Goal: Information Seeking & Learning: Find specific fact

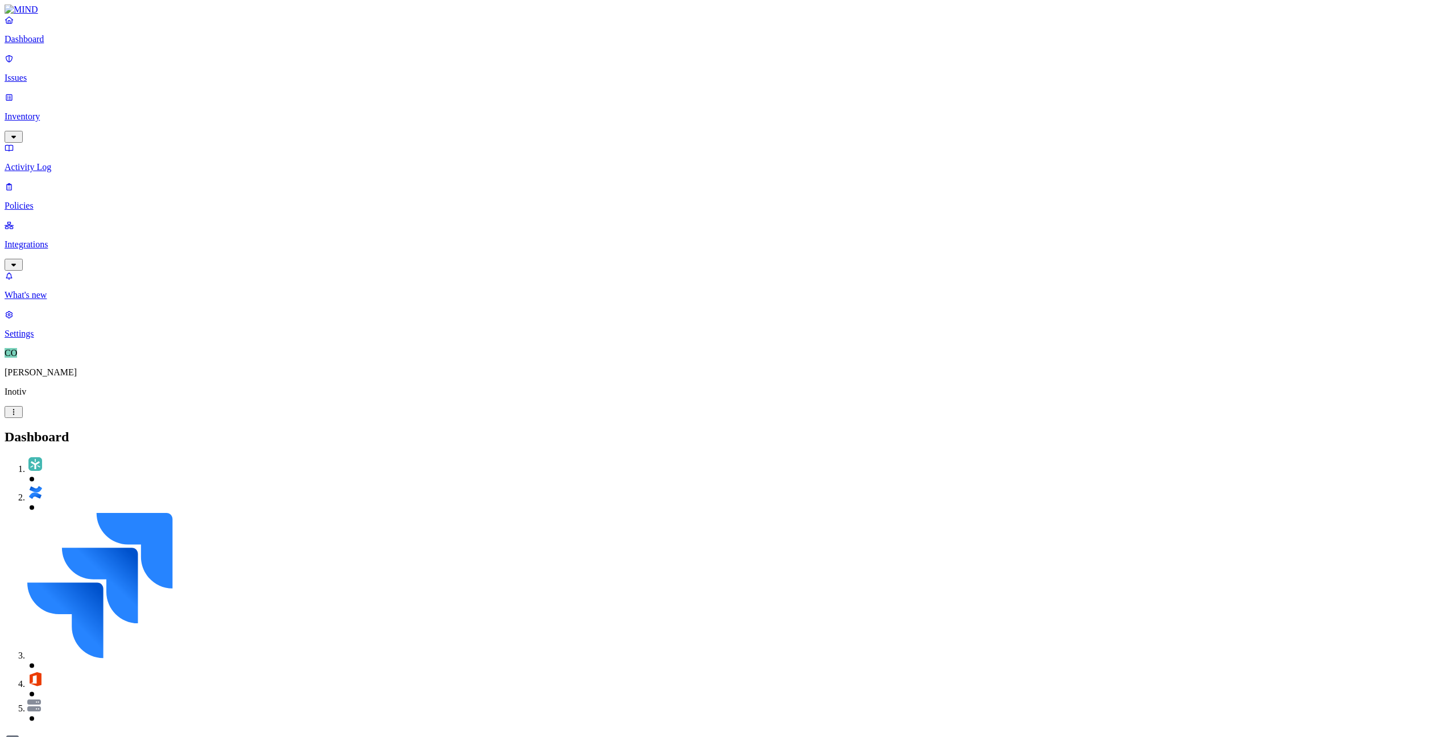
click at [59, 76] on link "Issues" at bounding box center [728, 68] width 1447 height 30
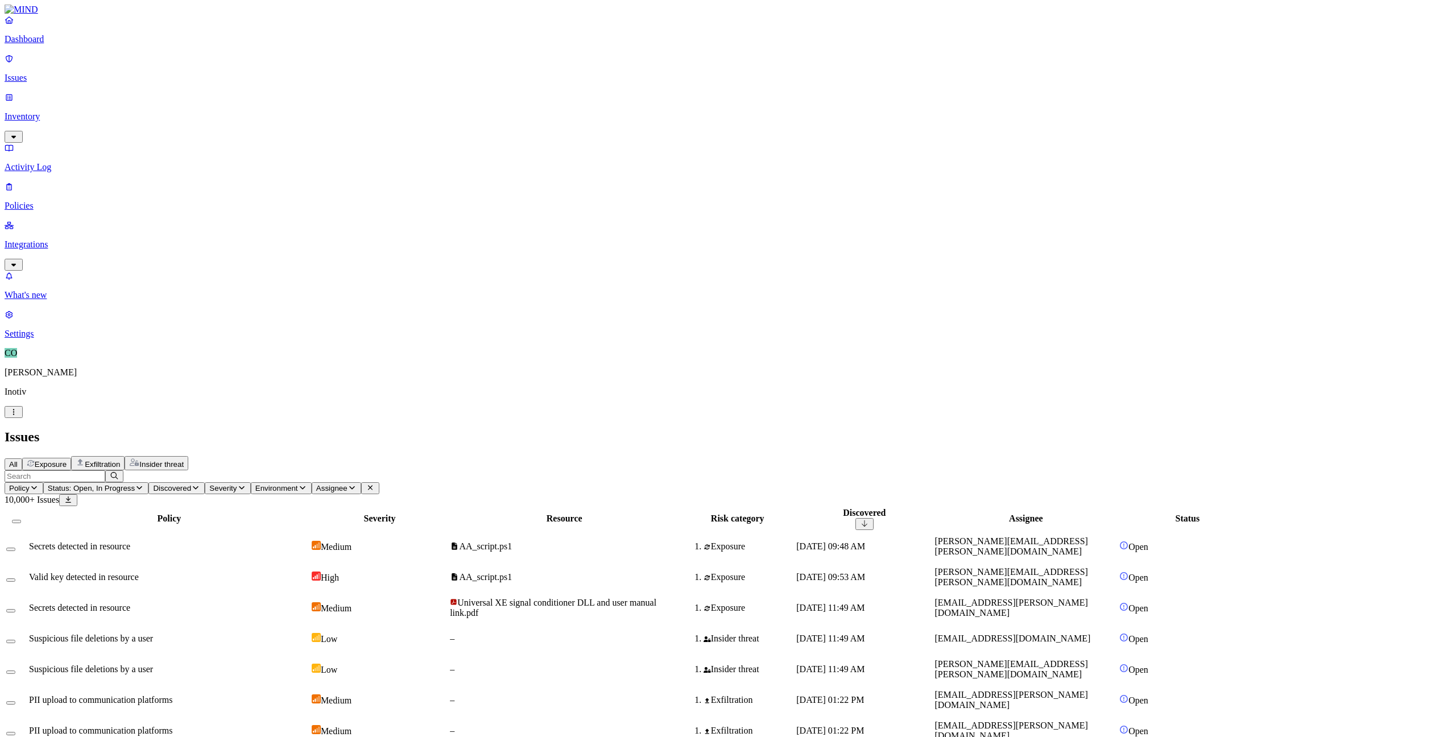
click at [56, 111] on p "Inventory" at bounding box center [728, 116] width 1447 height 10
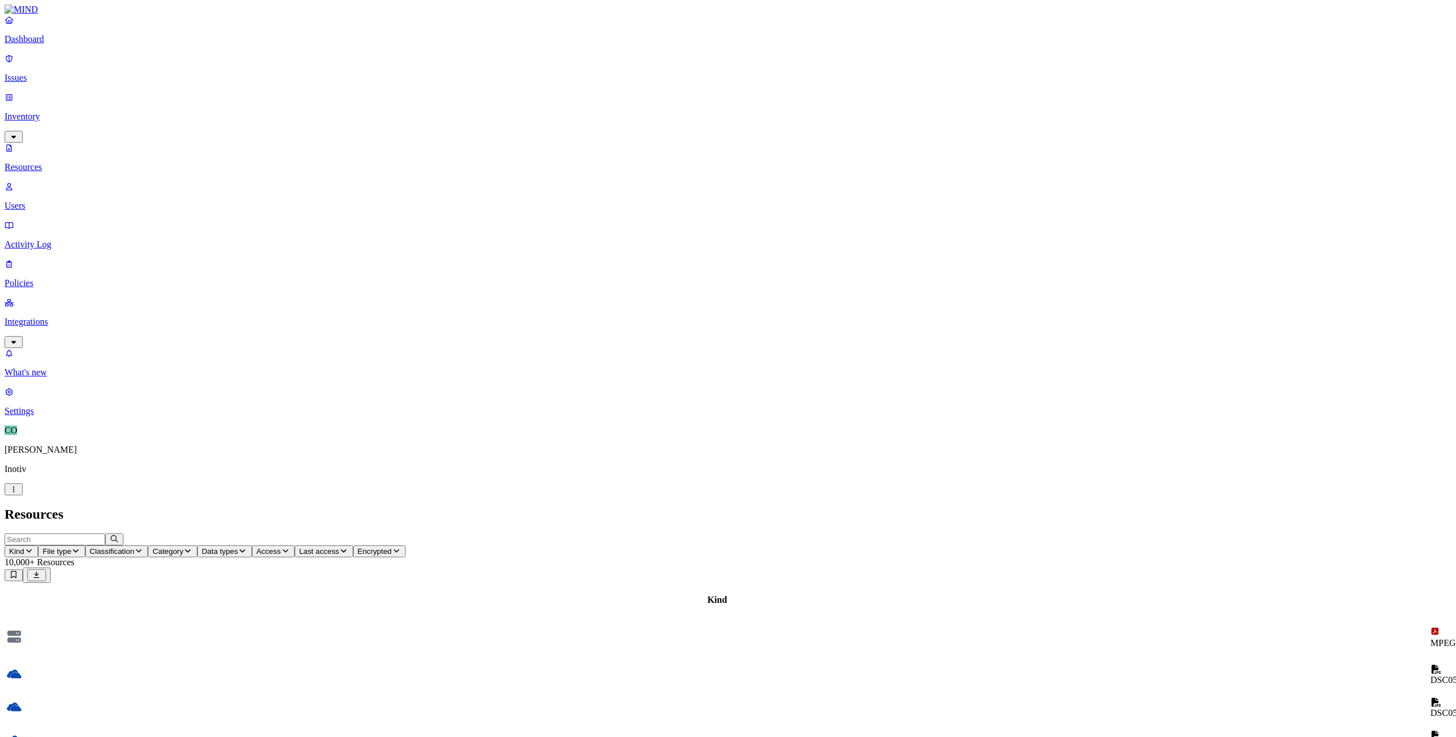
click at [105, 533] on input "text" at bounding box center [55, 539] width 101 height 12
type input "[PERSON_NAME]"
drag, startPoint x: 181, startPoint y: 42, endPoint x: 127, endPoint y: 32, distance: 54.9
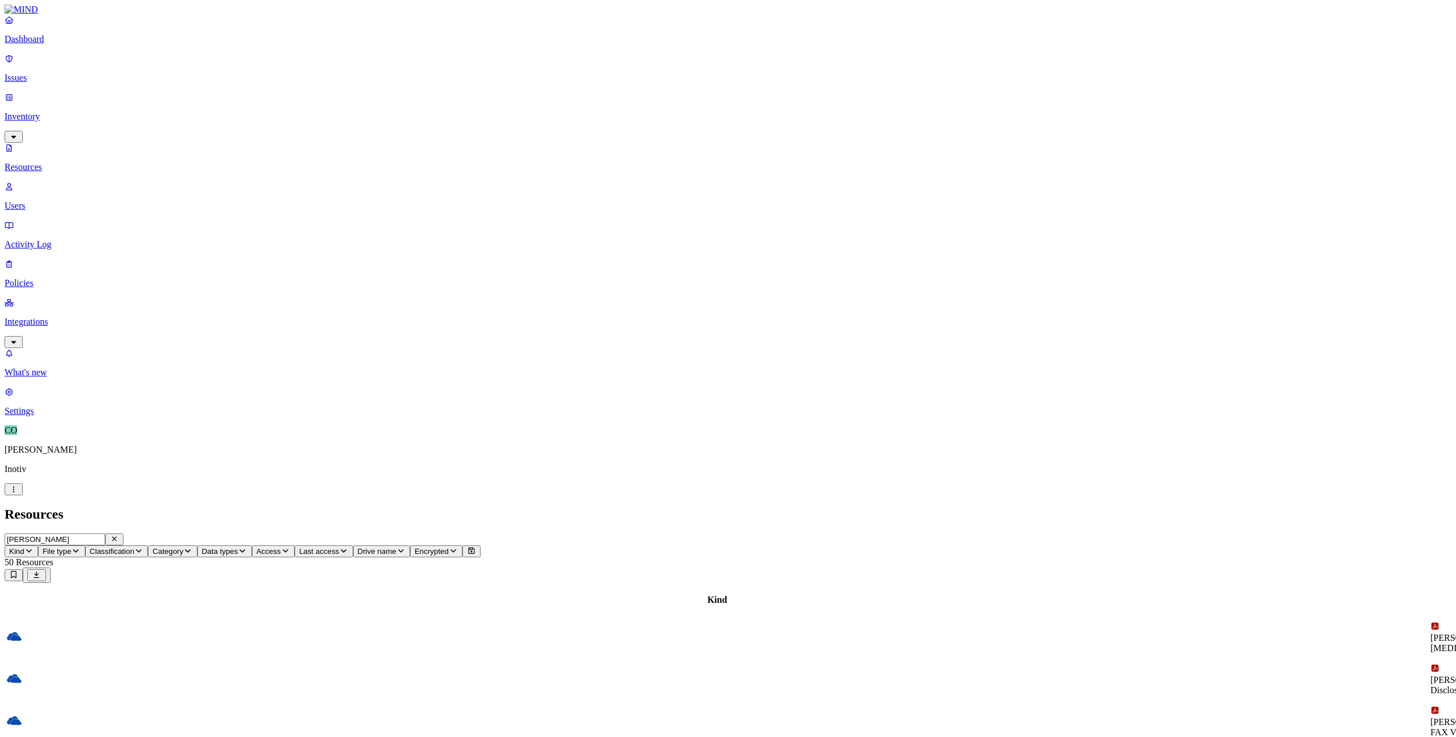
click at [105, 533] on input "[PERSON_NAME]" at bounding box center [55, 539] width 101 height 12
click at [119, 535] on icon "button" at bounding box center [114, 538] width 9 height 7
click at [54, 201] on p "Users" at bounding box center [728, 206] width 1447 height 10
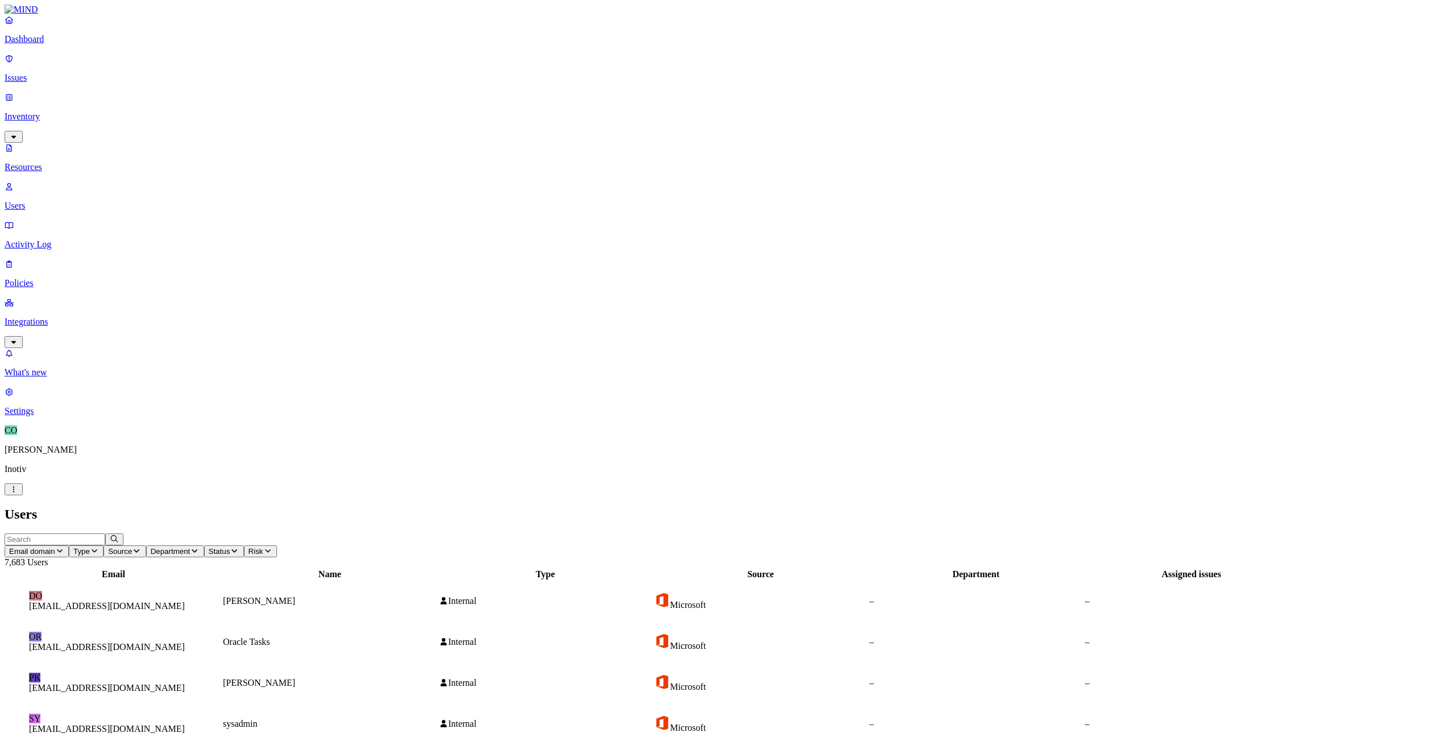
click at [105, 533] on input "text" at bounding box center [55, 539] width 101 height 12
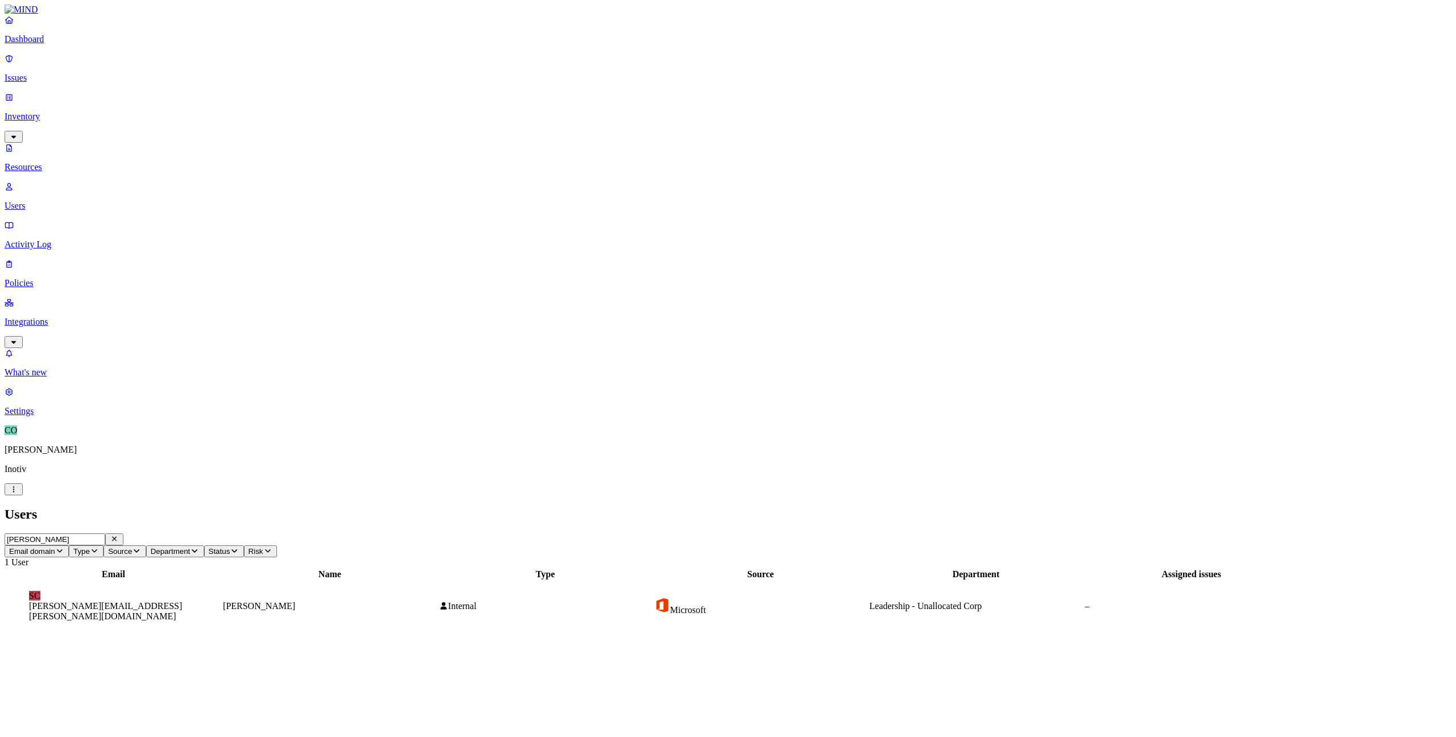
type input "[PERSON_NAME]"
click at [198, 601] on figcaption "[PERSON_NAME][EMAIL_ADDRESS][PERSON_NAME][DOMAIN_NAME]" at bounding box center [113, 611] width 169 height 20
click at [42, 239] on p "Activity Log" at bounding box center [728, 244] width 1447 height 10
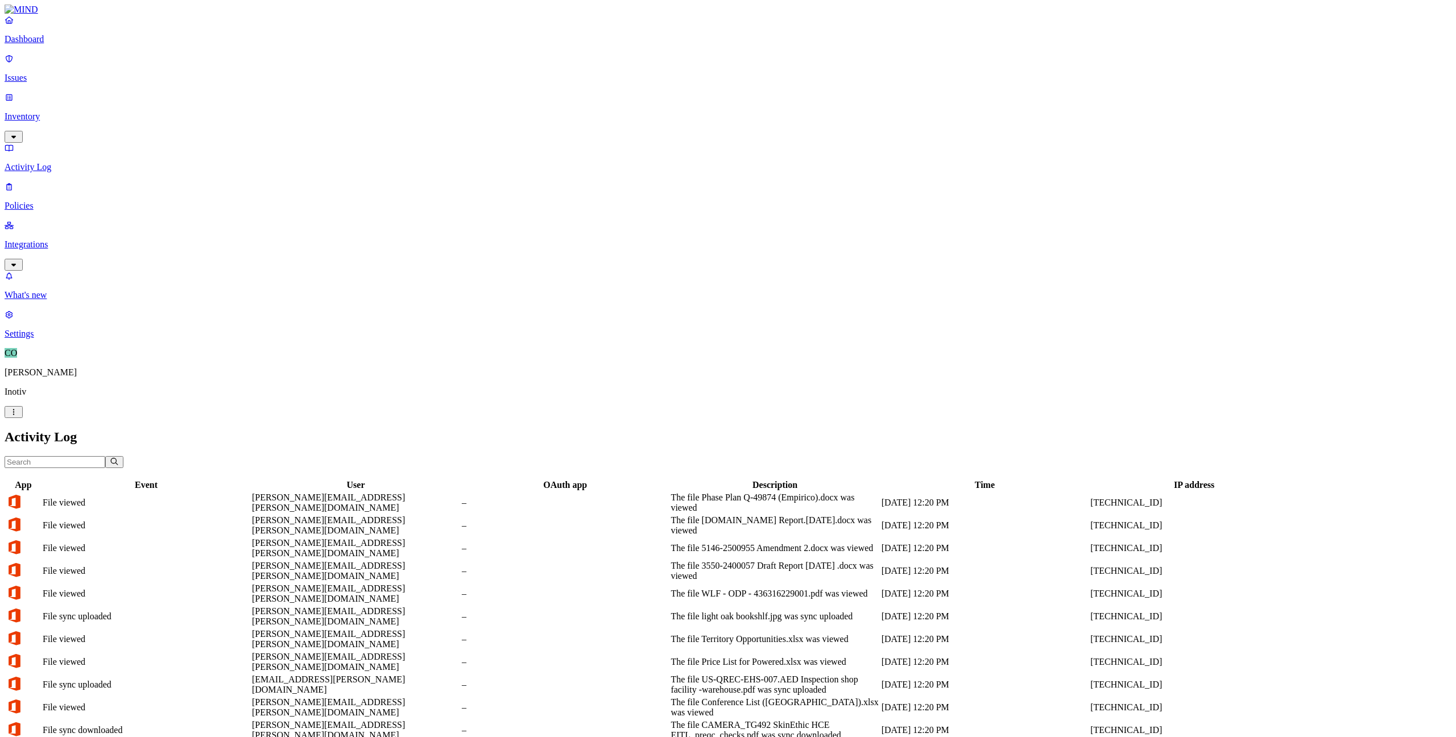
click at [105, 456] on input "text" at bounding box center [55, 462] width 101 height 12
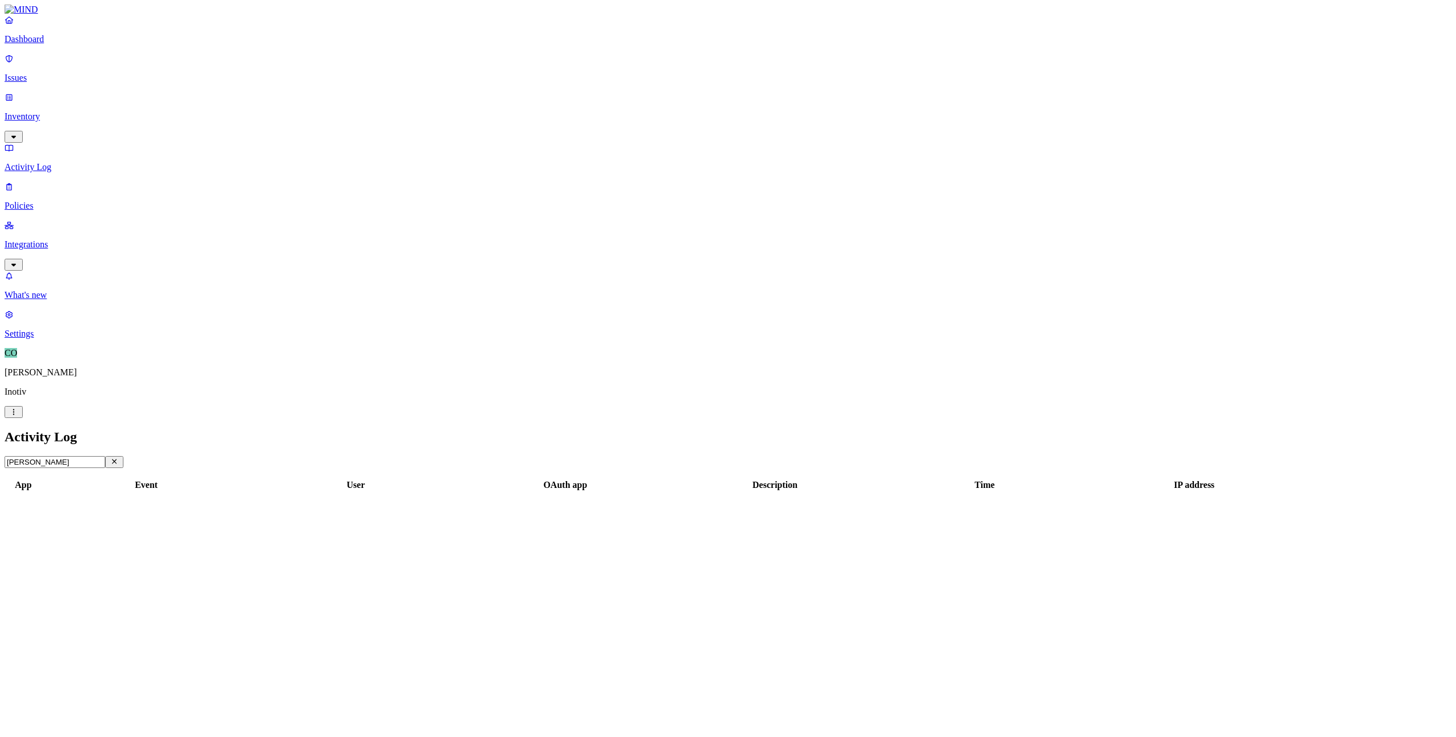
click at [105, 456] on input "[PERSON_NAME]" at bounding box center [55, 462] width 101 height 12
type input "m"
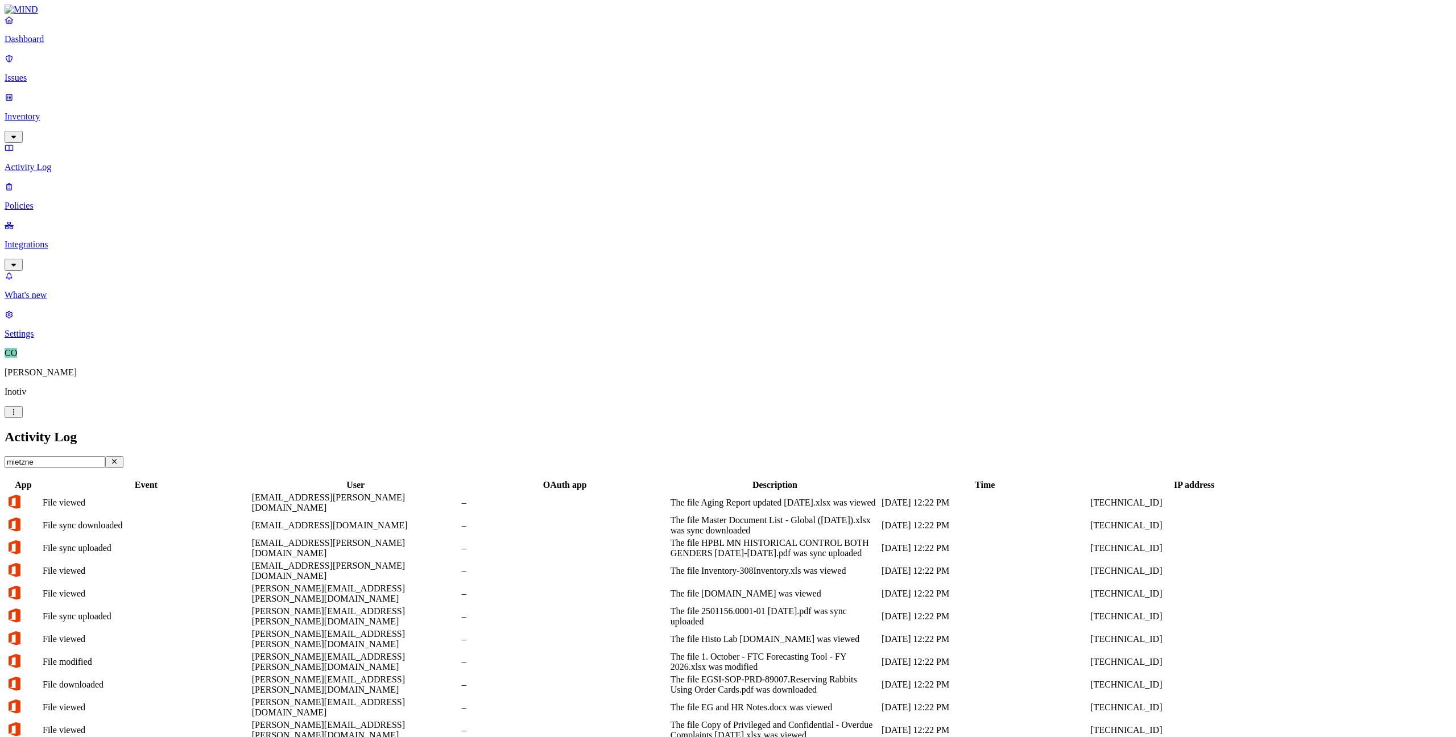
type input "[PERSON_NAME]"
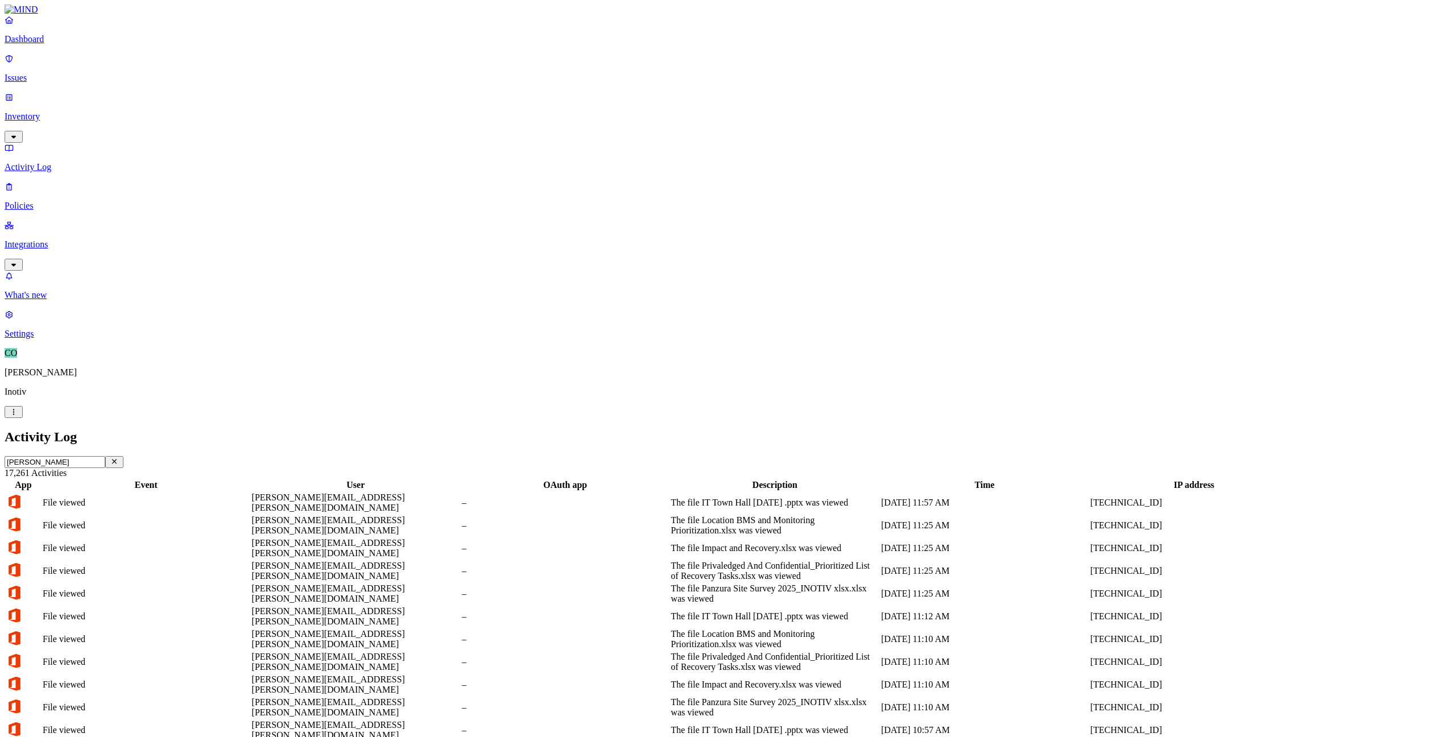
click at [42, 44] on p "Dashboard" at bounding box center [728, 39] width 1447 height 10
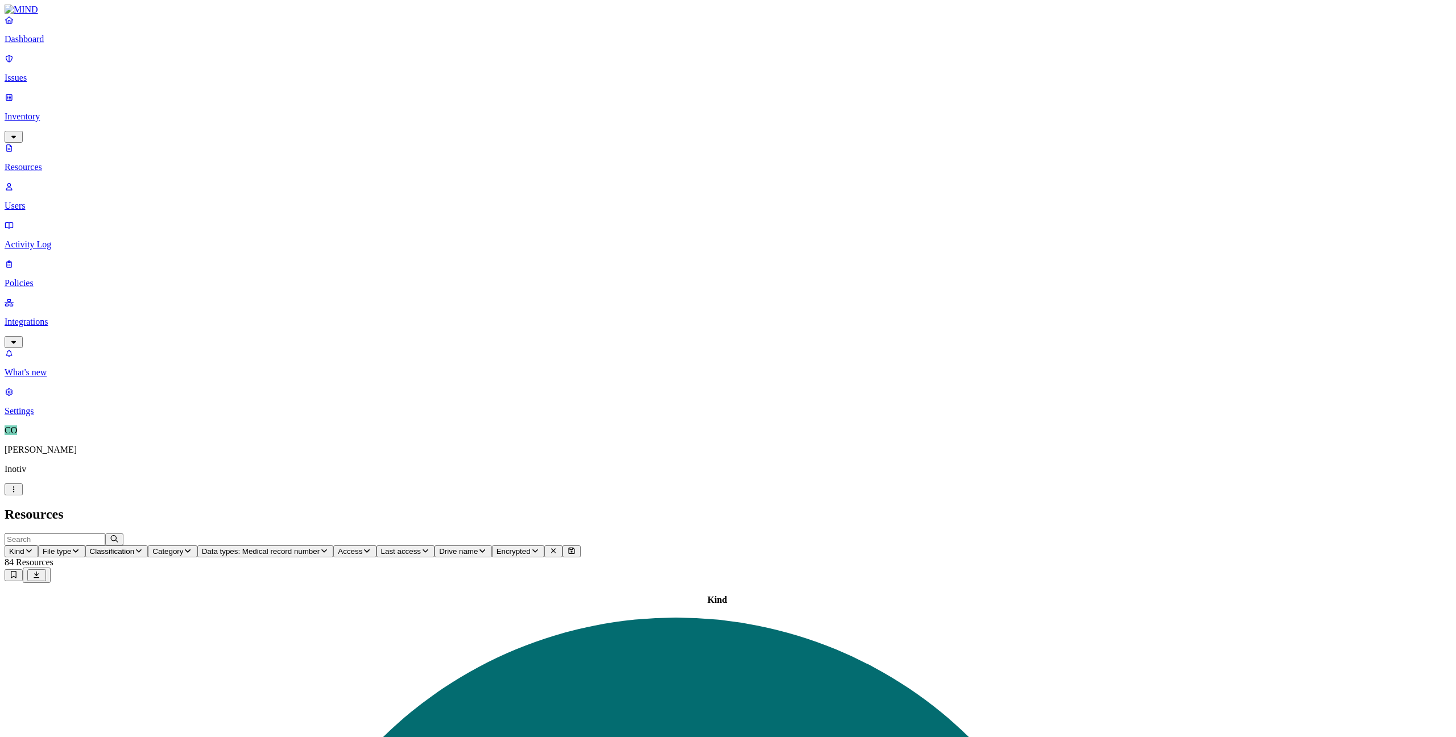
click at [61, 44] on link "Dashboard" at bounding box center [728, 30] width 1447 height 30
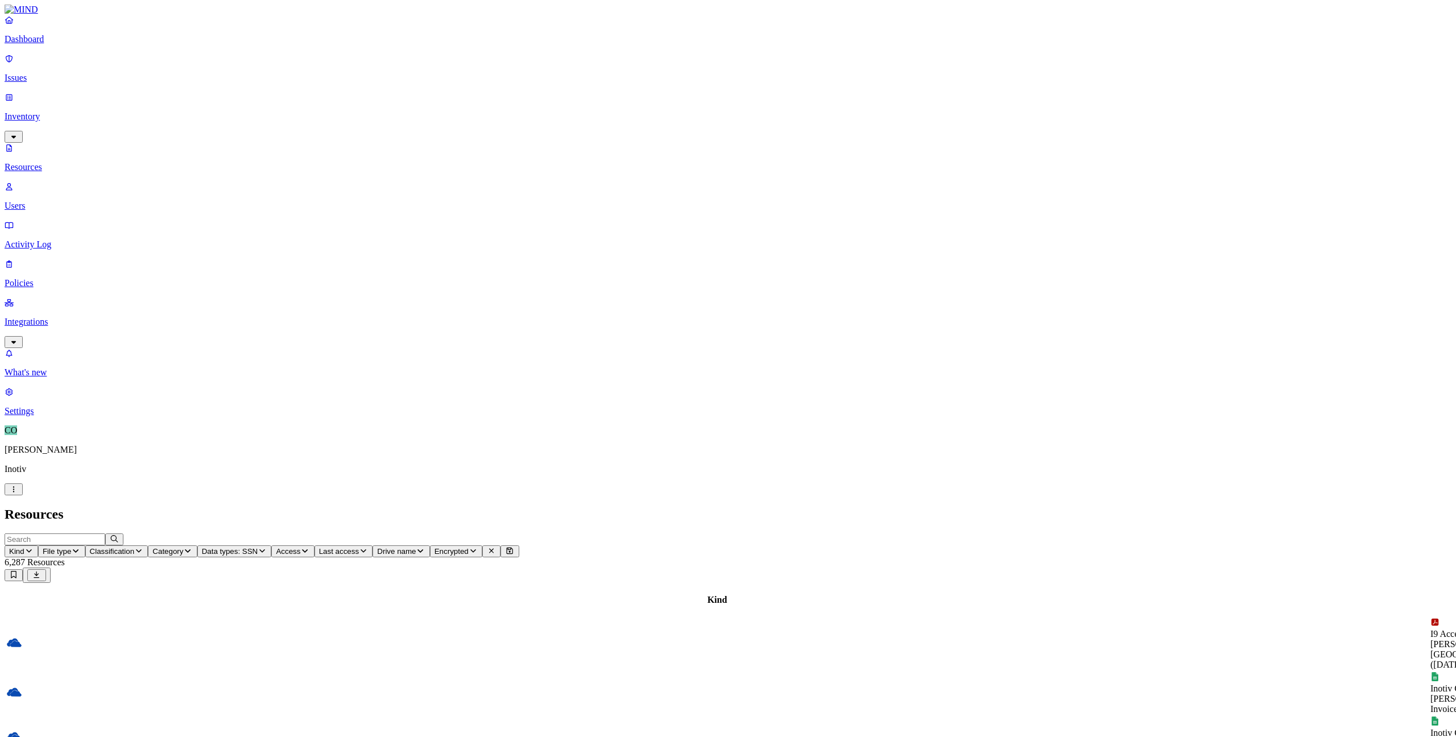
drag, startPoint x: 388, startPoint y: 63, endPoint x: 441, endPoint y: 63, distance: 53.5
drag, startPoint x: 441, startPoint y: 63, endPoint x: 459, endPoint y: 63, distance: 17.6
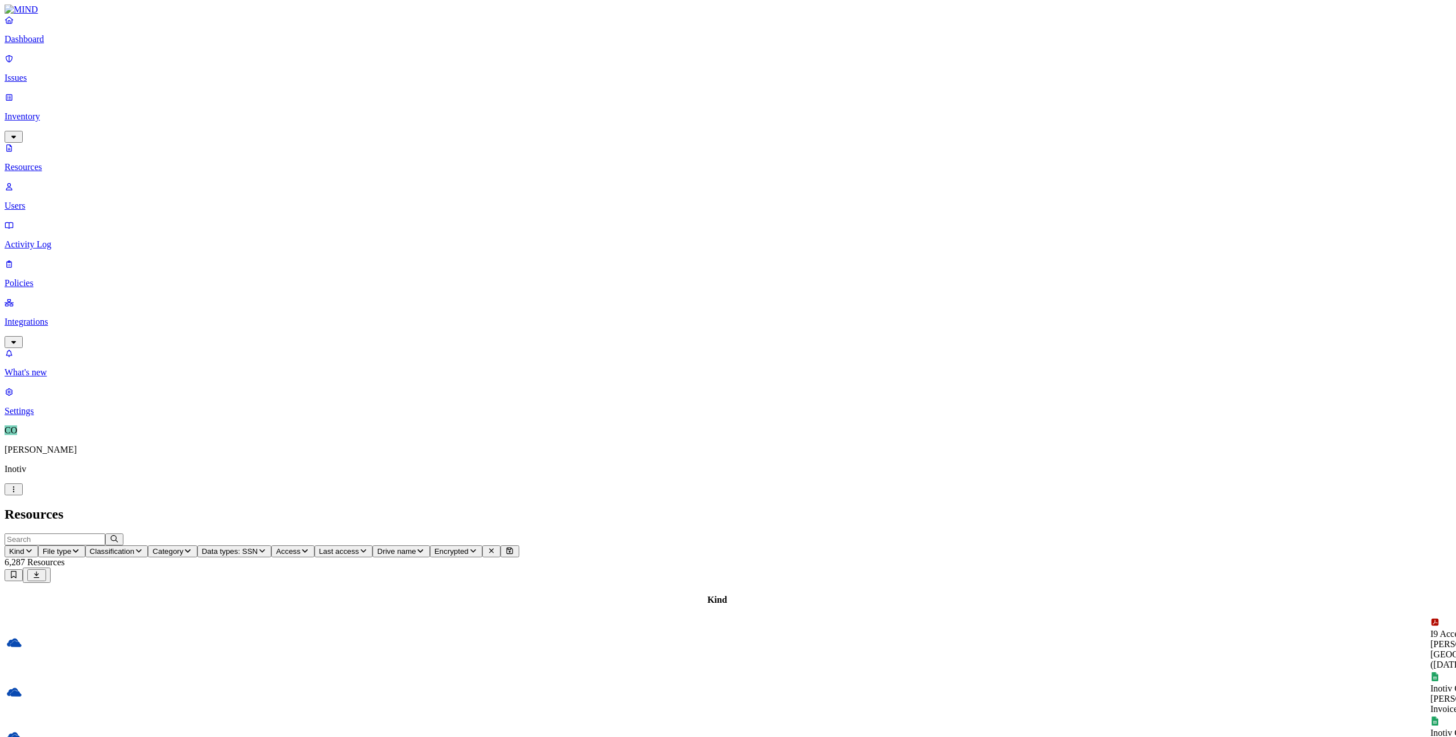
scroll to position [56, 0]
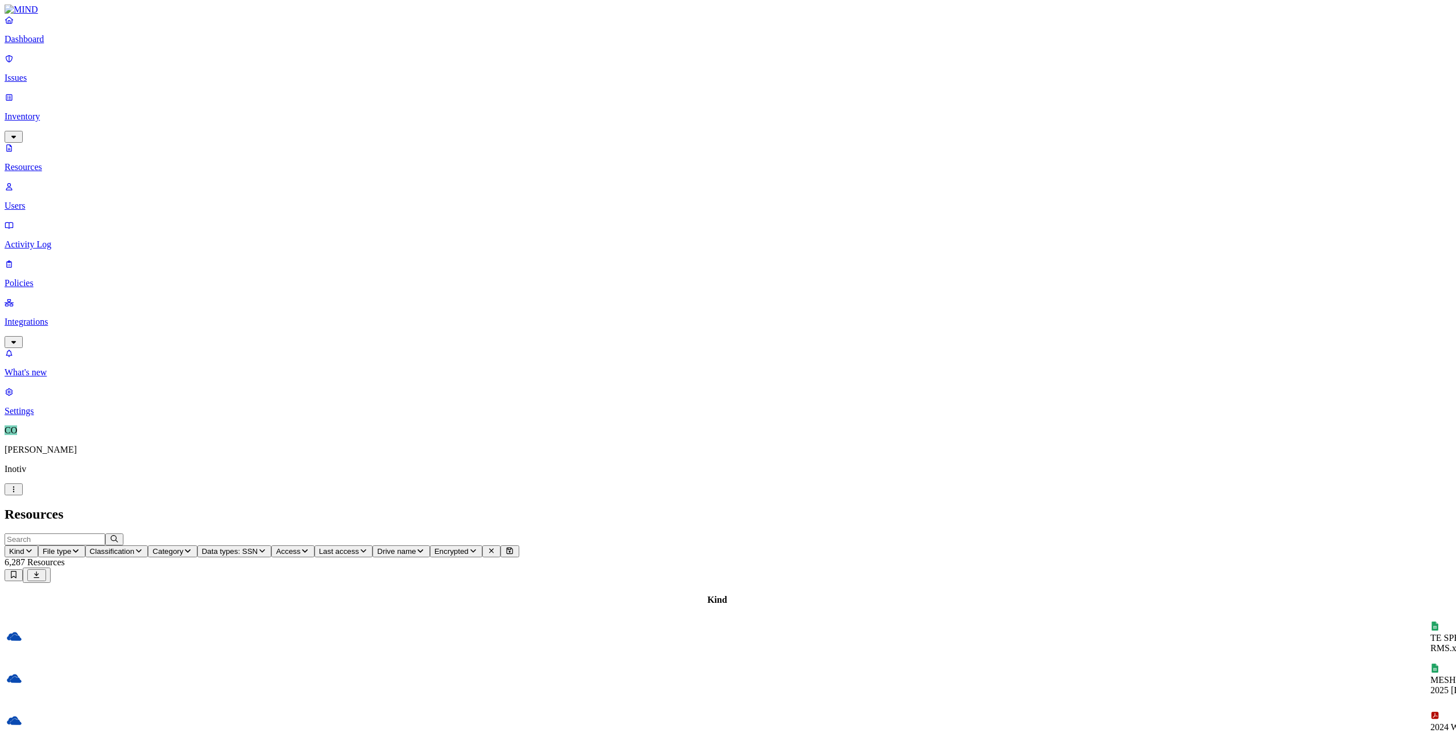
scroll to position [56, 0]
